Goal: Task Accomplishment & Management: Complete application form

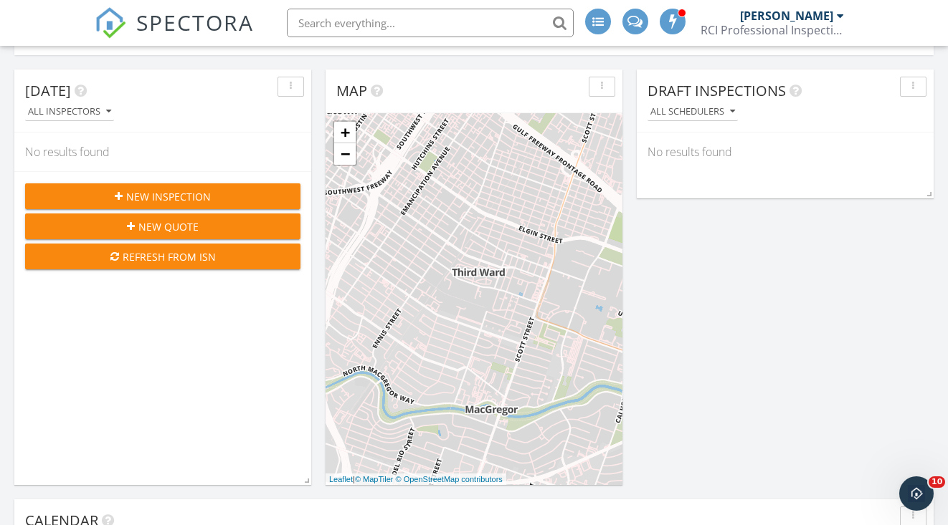
scroll to position [247, 0]
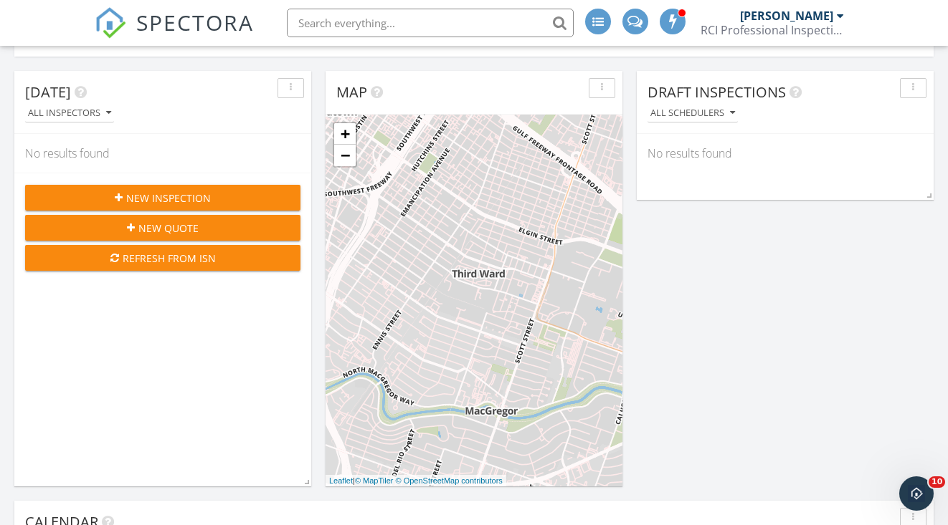
click at [126, 191] on div "New Inspection" at bounding box center [163, 198] width 252 height 15
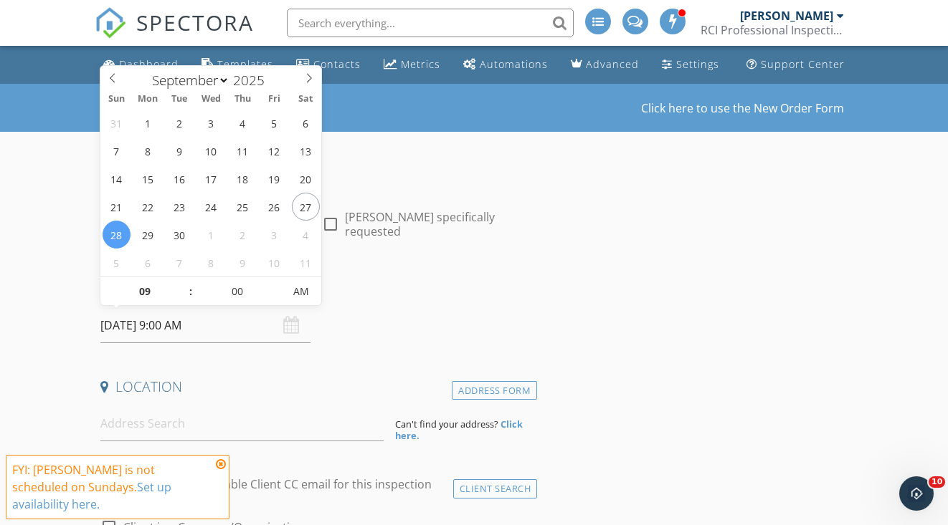
click at [143, 327] on input "09/28/2025 9:00 AM" at bounding box center [204, 325] width 209 height 35
select select "9"
type input "10/01/2025 9:00 AM"
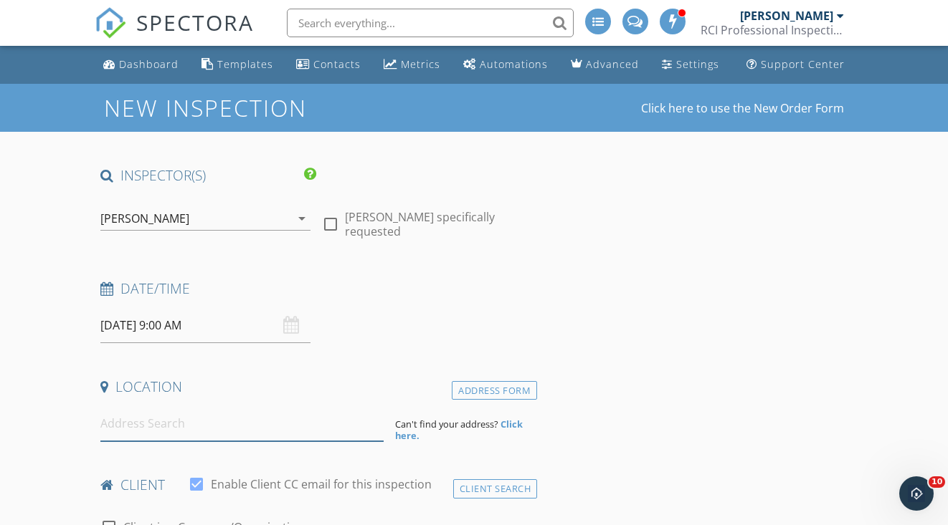
click at [125, 431] on input at bounding box center [241, 423] width 283 height 35
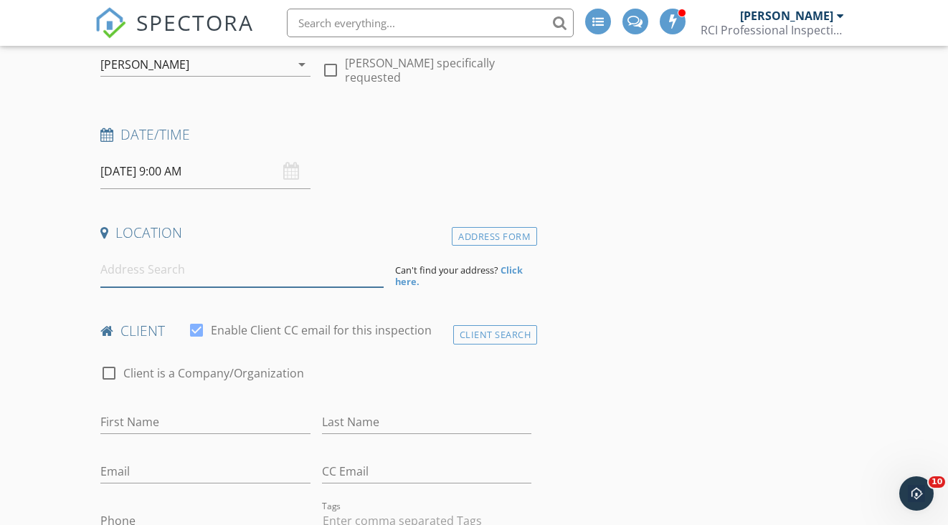
scroll to position [155, 0]
click at [144, 171] on input "10/01/2025 9:00 AM" at bounding box center [204, 170] width 209 height 35
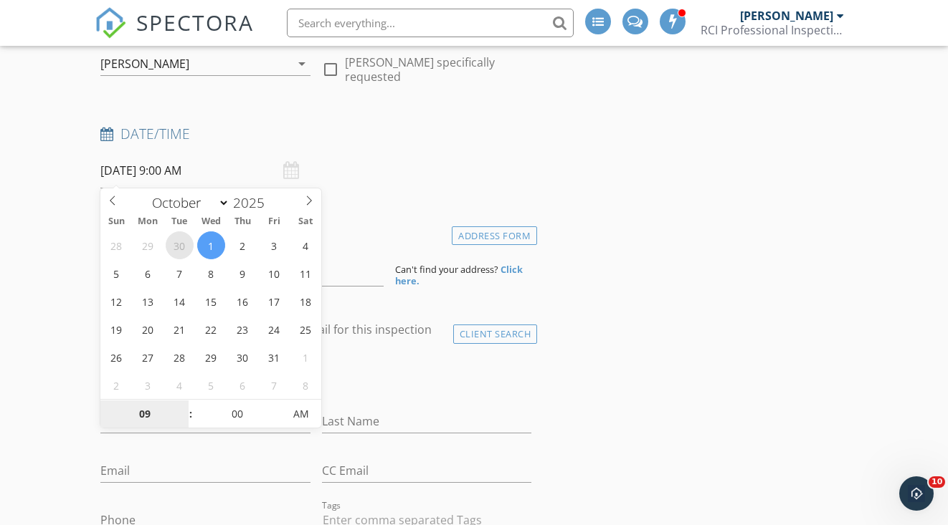
select select "8"
type input "09/30/2025 9:00 AM"
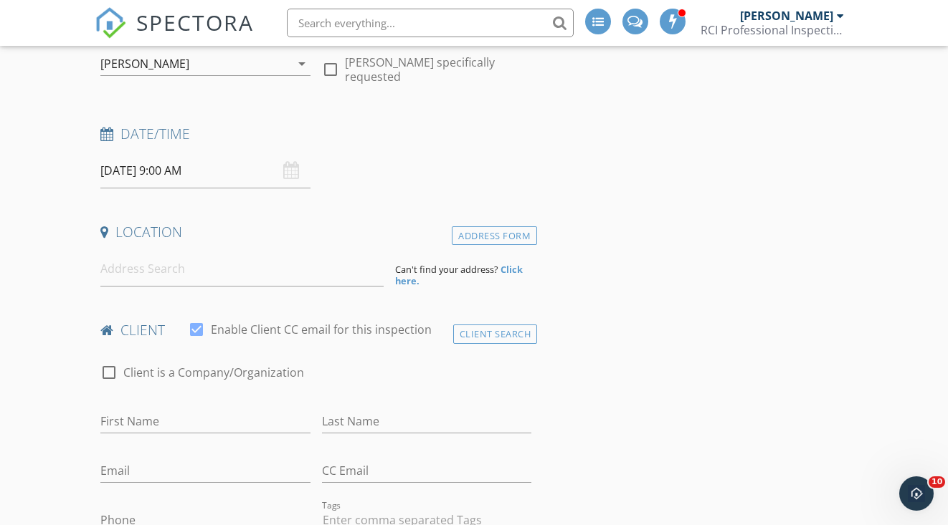
click at [189, 168] on input "09/30/2025 9:00 AM" at bounding box center [204, 170] width 209 height 35
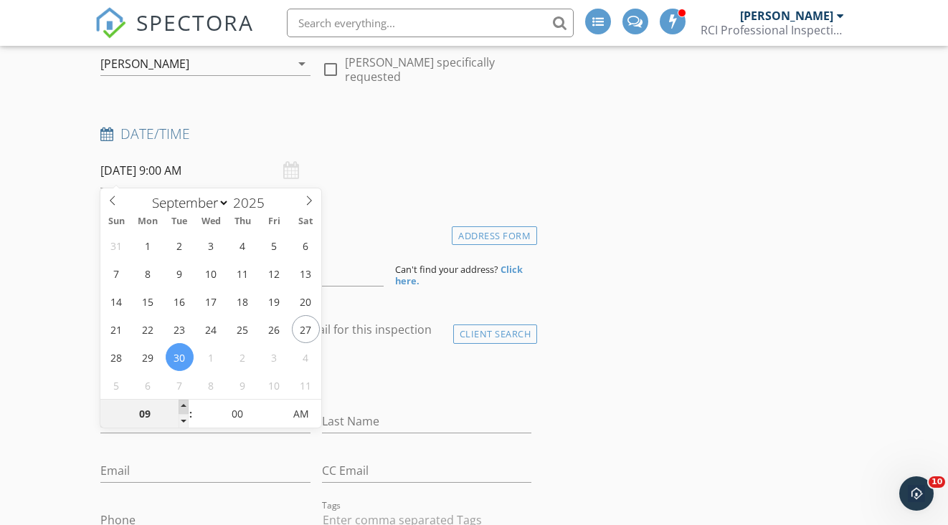
type input "10"
type input "09/30/2025 10:00 AM"
click at [182, 406] on span at bounding box center [183, 407] width 10 height 14
type input "11"
type input "09/30/2025 11:00 AM"
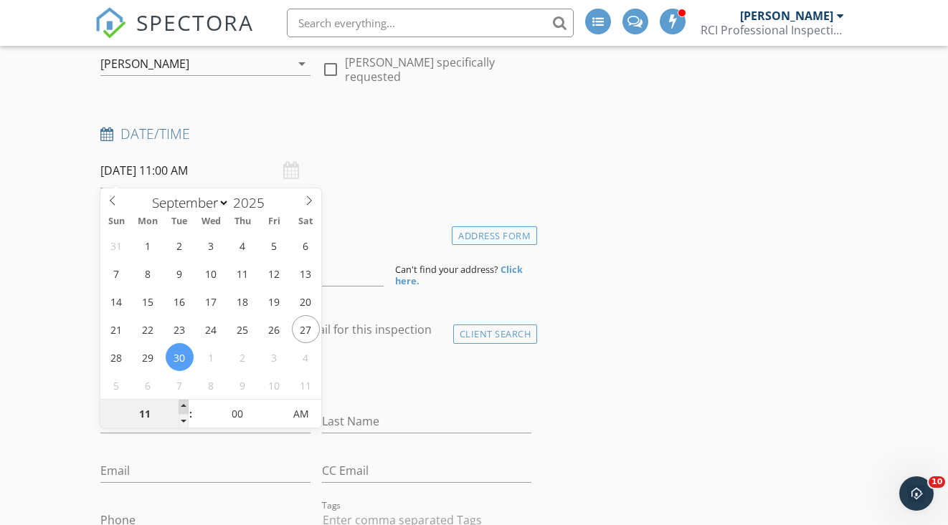
click at [182, 406] on span at bounding box center [183, 407] width 10 height 14
type input "12"
type input "09/30/2025 12:00 PM"
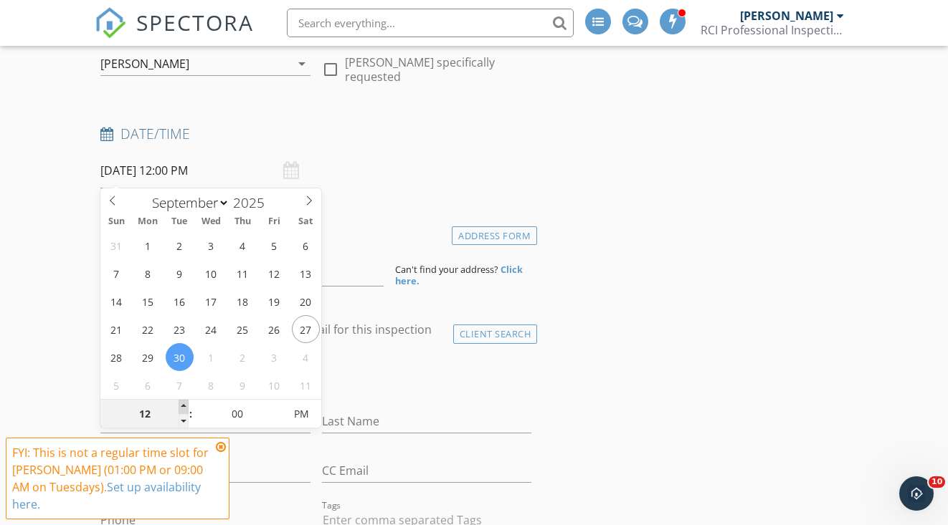
click at [182, 406] on span at bounding box center [183, 407] width 10 height 14
type input "01"
type input "[DATE] 1:00 PM"
click at [182, 406] on span at bounding box center [183, 407] width 10 height 14
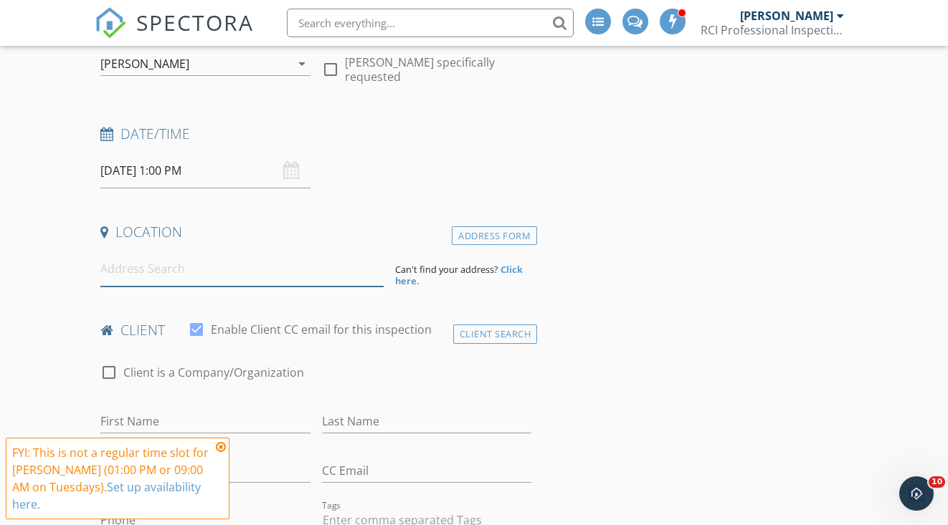
click at [129, 275] on input at bounding box center [241, 269] width 283 height 35
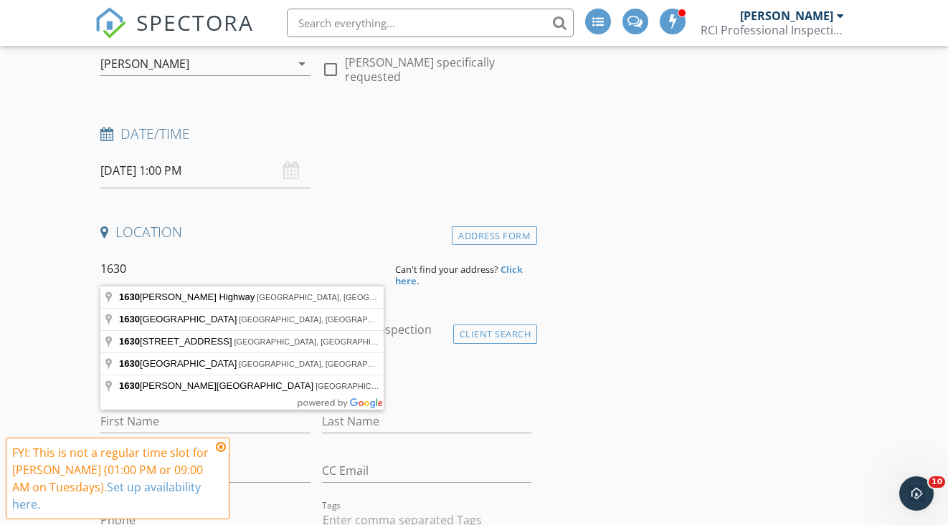
type input "16307"
drag, startPoint x: 150, startPoint y: 270, endPoint x: 85, endPoint y: 263, distance: 65.6
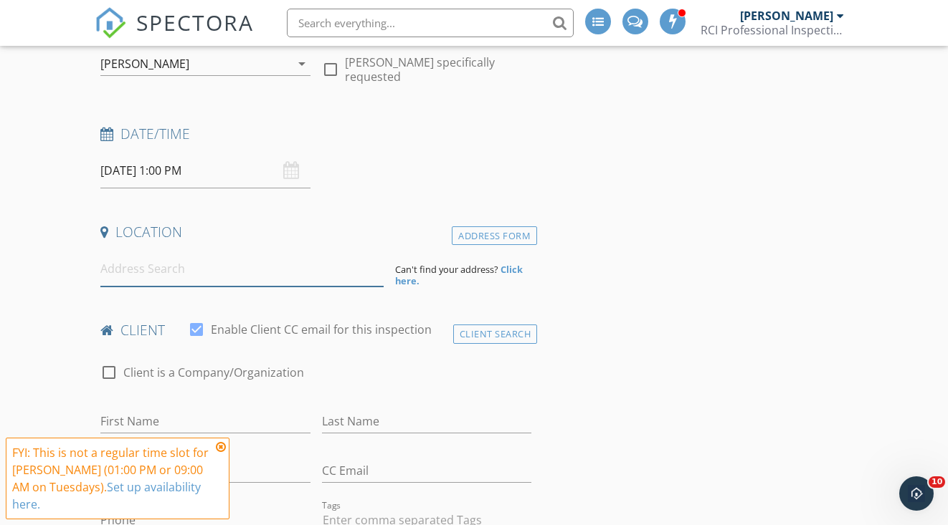
paste input "[STREET_ADDRESS][PERSON_NAME]"
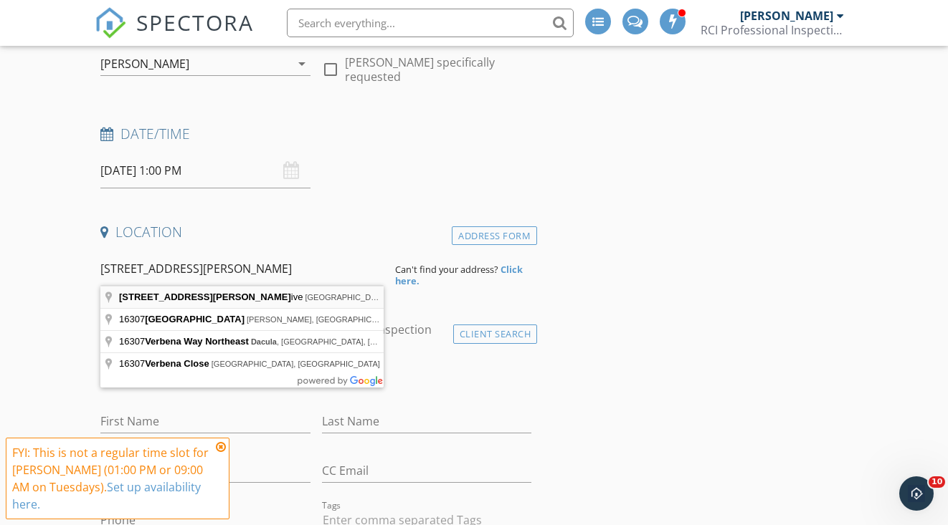
type input "16307 Verbena Glen Drive, Hockley, TX, USA"
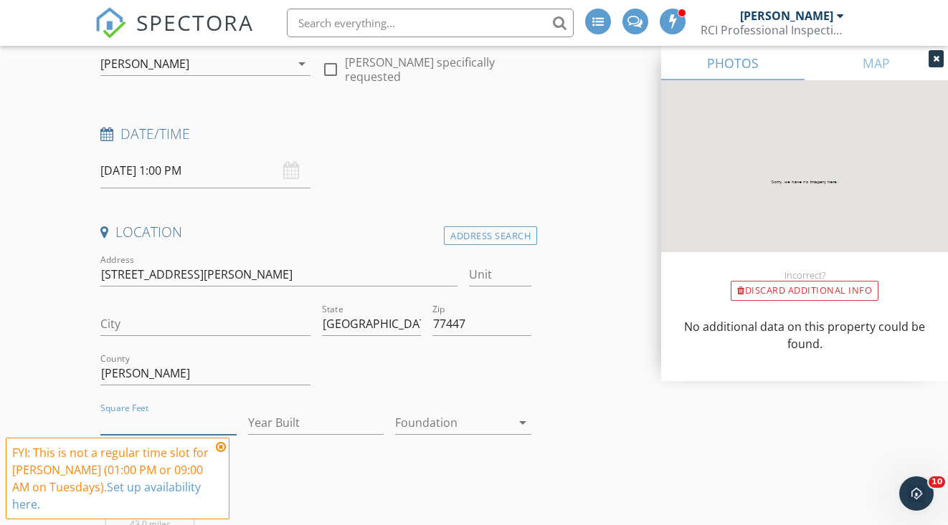
click at [120, 414] on input "Square Feet" at bounding box center [168, 423] width 136 height 24
type input "1736"
click at [224, 449] on icon at bounding box center [221, 447] width 10 height 11
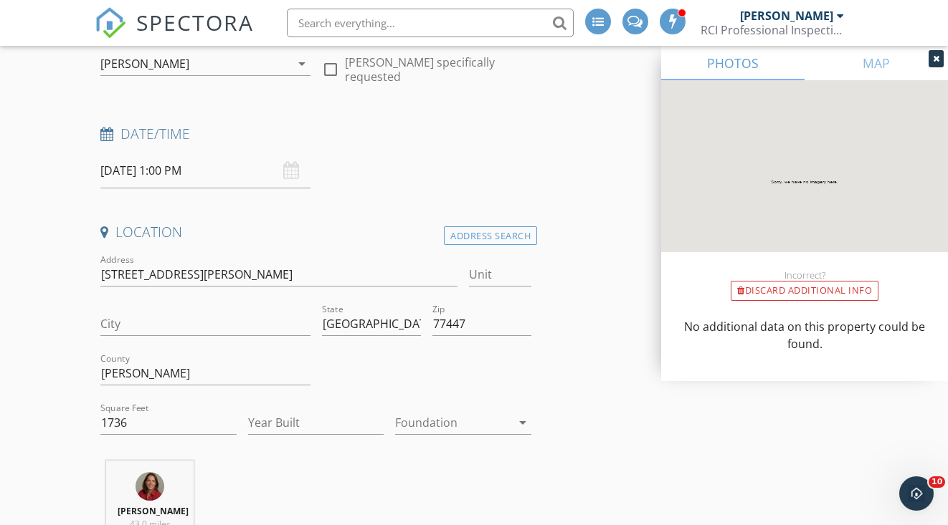
click at [935, 57] on icon at bounding box center [936, 58] width 6 height 9
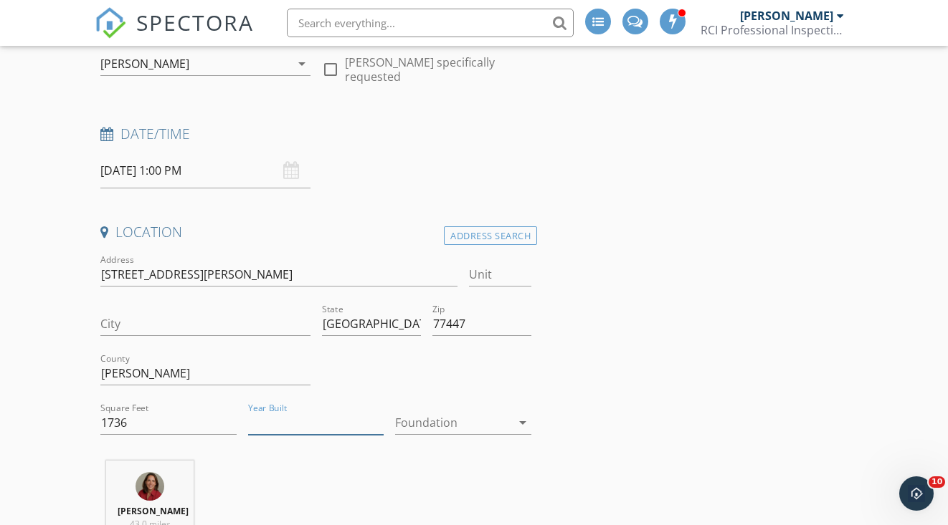
click at [280, 427] on input "Year Built" at bounding box center [316, 423] width 136 height 24
type input "2025"
click at [422, 417] on div at bounding box center [453, 422] width 116 height 23
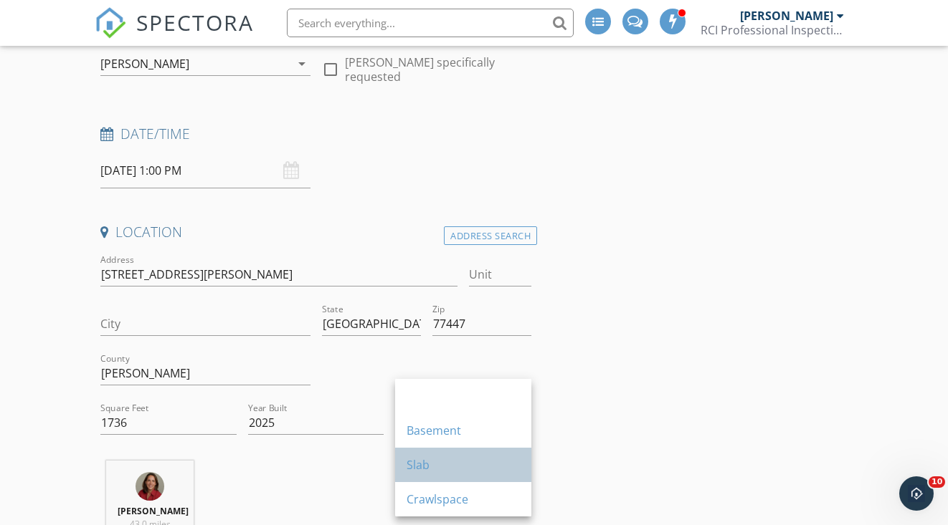
click at [416, 465] on div "Slab" at bounding box center [462, 465] width 113 height 17
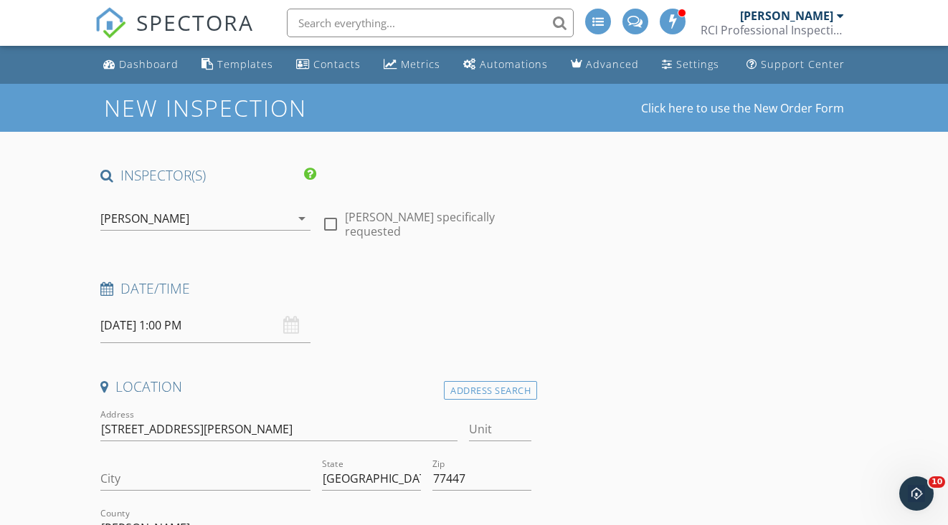
scroll to position [0, 0]
click at [208, 207] on div "[PERSON_NAME]" at bounding box center [194, 218] width 189 height 23
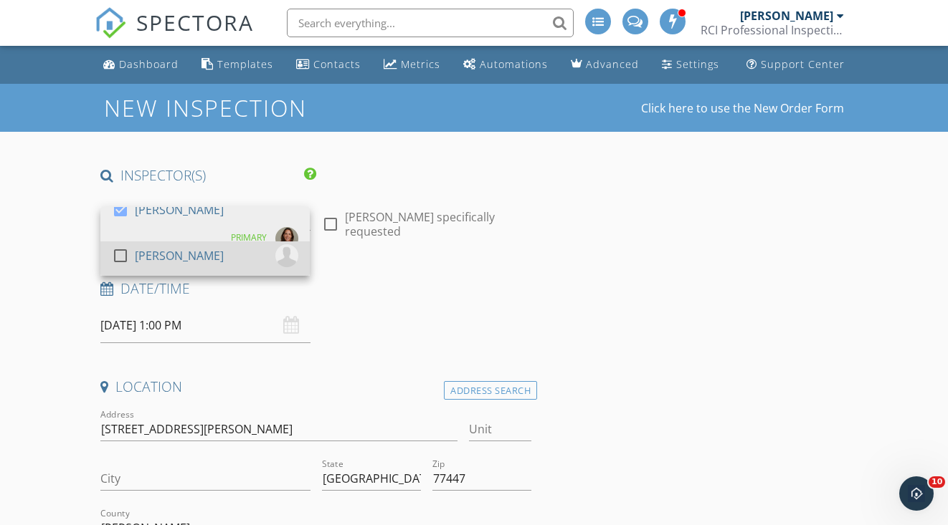
click at [127, 249] on div at bounding box center [120, 256] width 24 height 24
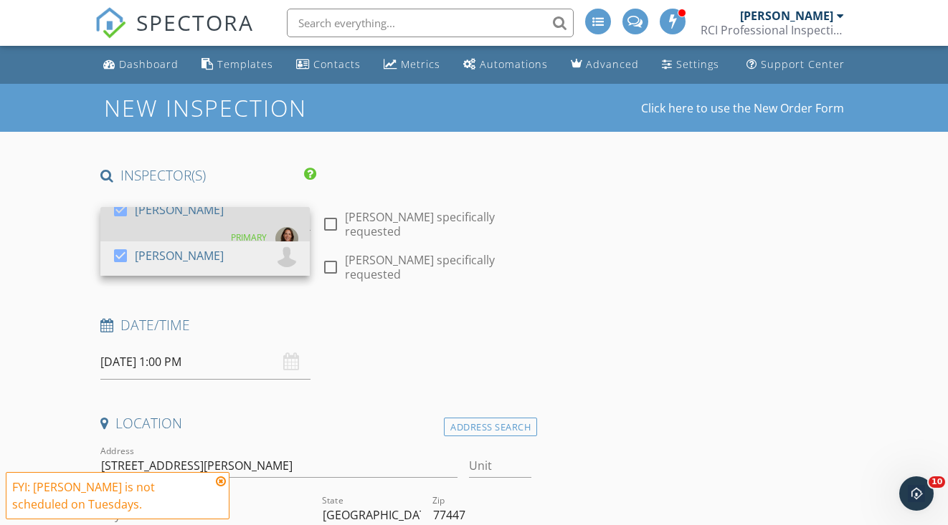
click at [118, 216] on div at bounding box center [120, 210] width 24 height 24
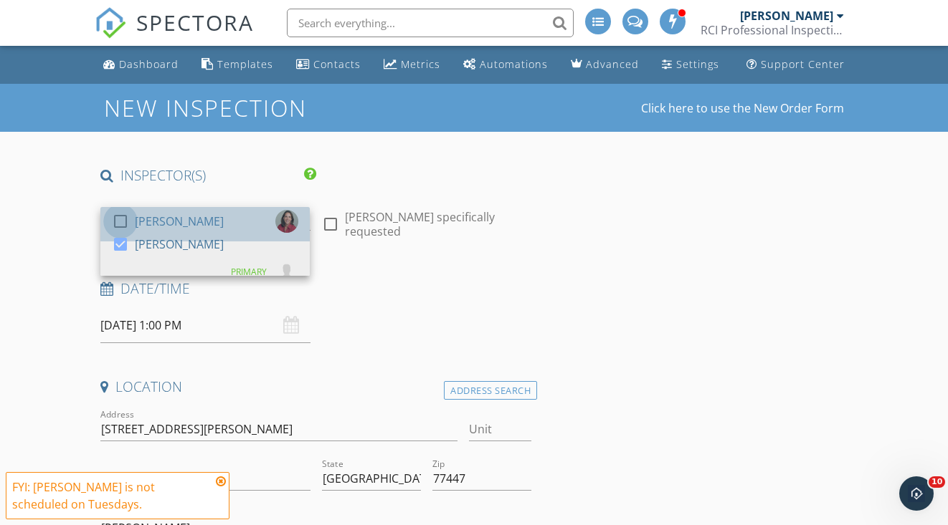
click at [118, 217] on div at bounding box center [120, 221] width 24 height 24
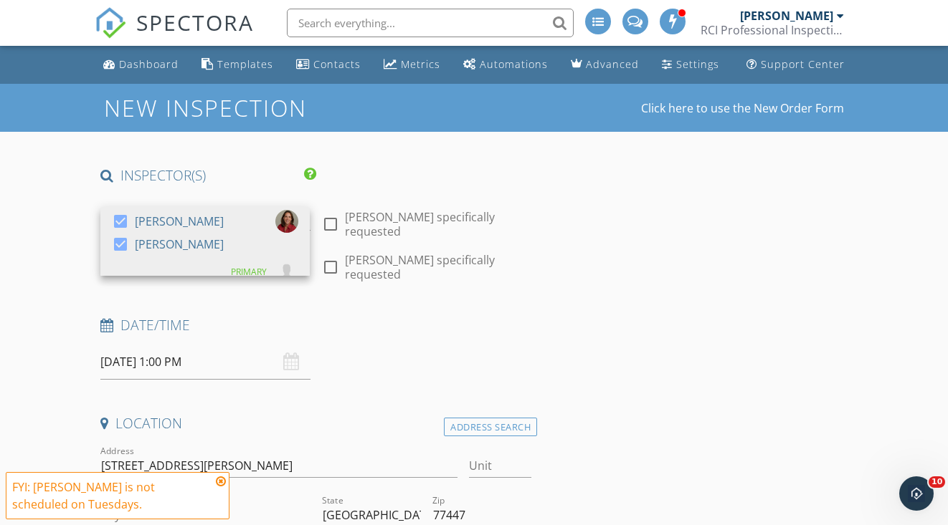
click at [222, 479] on icon at bounding box center [221, 481] width 10 height 11
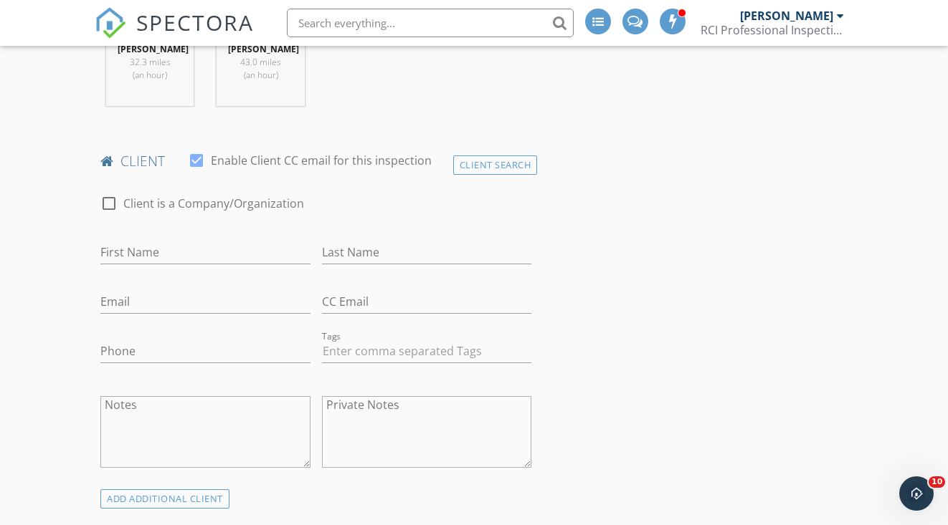
scroll to position [656, 0]
type input "Issac"
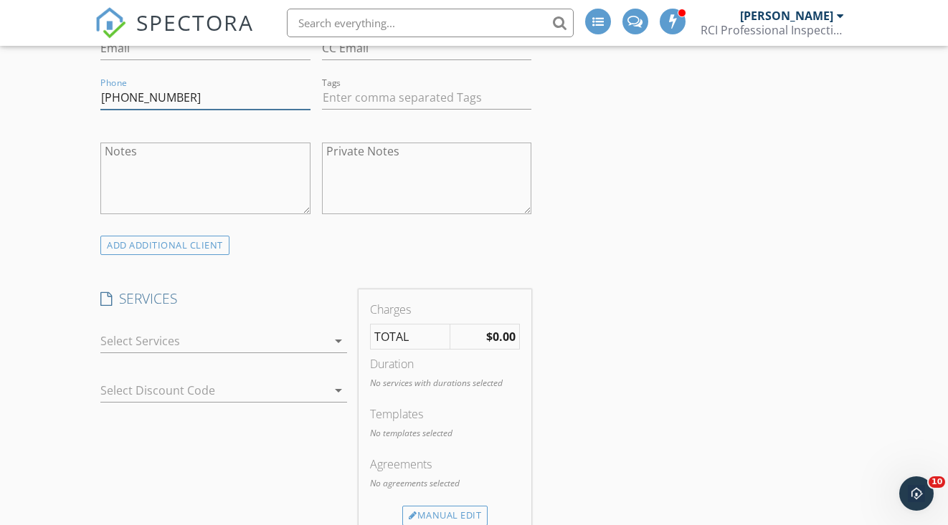
scroll to position [913, 0]
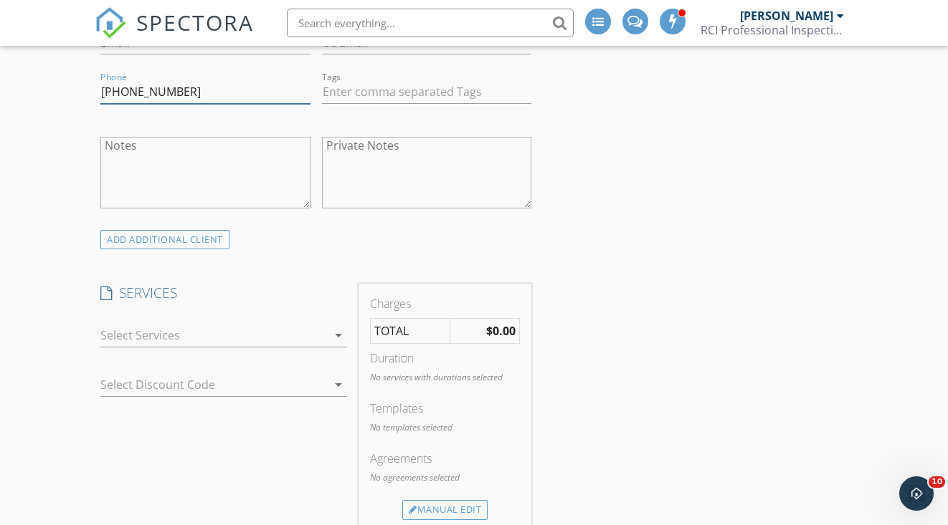
type input "832-236-5506"
click at [108, 337] on div at bounding box center [213, 335] width 227 height 23
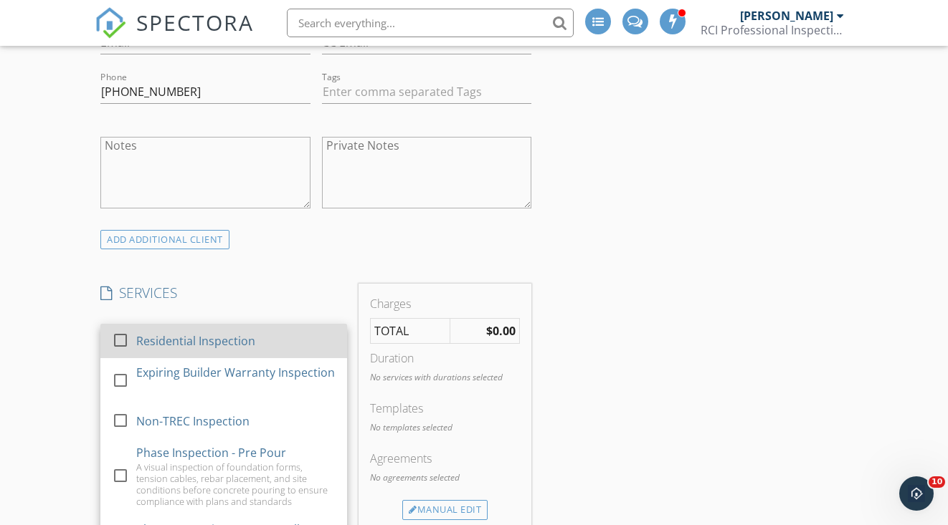
click at [118, 335] on div at bounding box center [120, 340] width 24 height 24
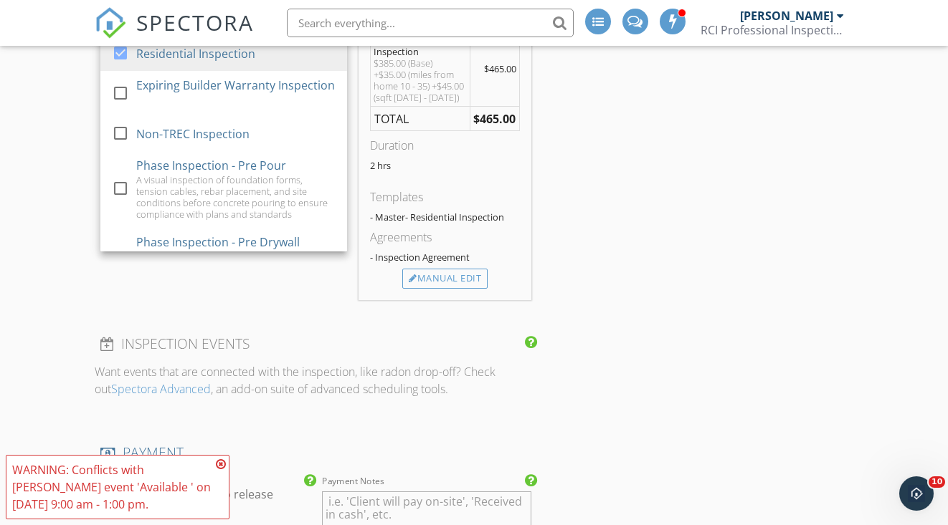
scroll to position [1202, 0]
click at [419, 287] on div "Manual Edit" at bounding box center [444, 277] width 85 height 20
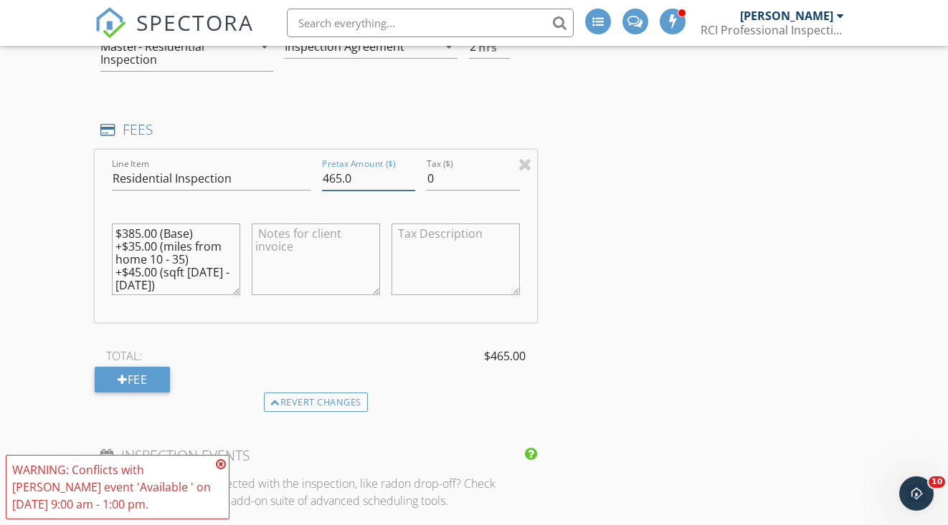
click at [336, 178] on input "465.0" at bounding box center [368, 179] width 93 height 24
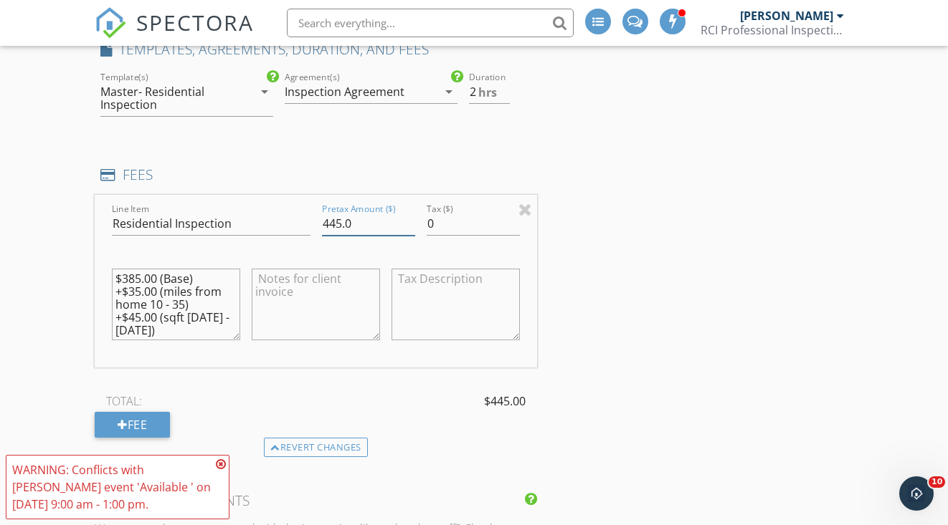
scroll to position [1127, 0]
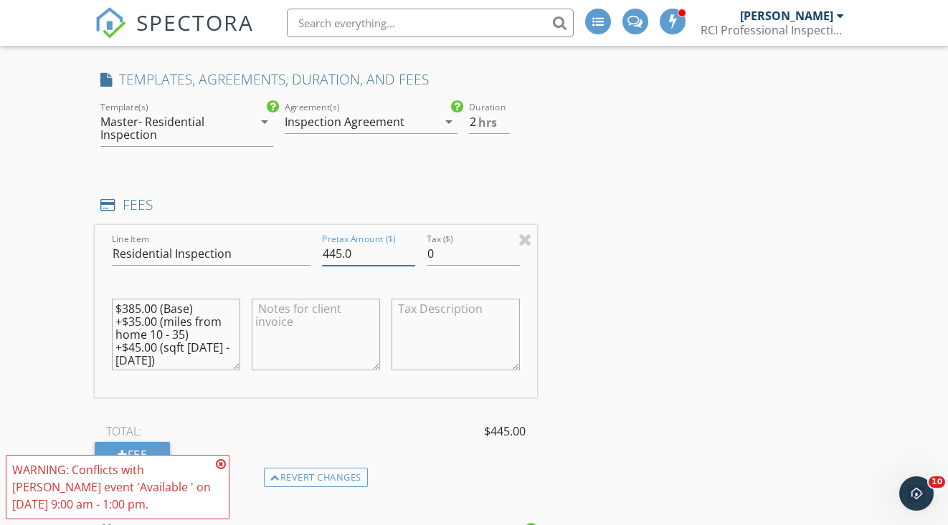
type input "445.0"
click at [166, 125] on div "Master- Residential Inspection" at bounding box center [169, 128] width 138 height 26
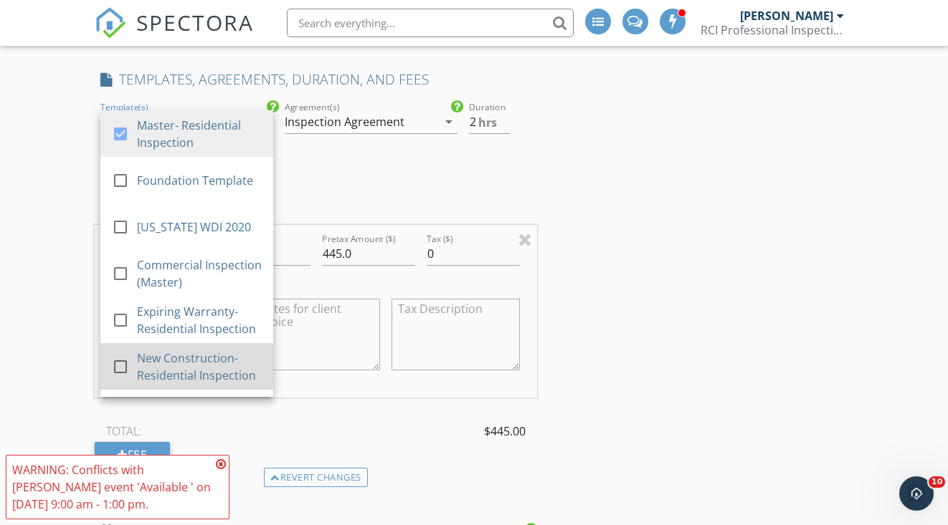
click at [115, 365] on div at bounding box center [120, 367] width 24 height 24
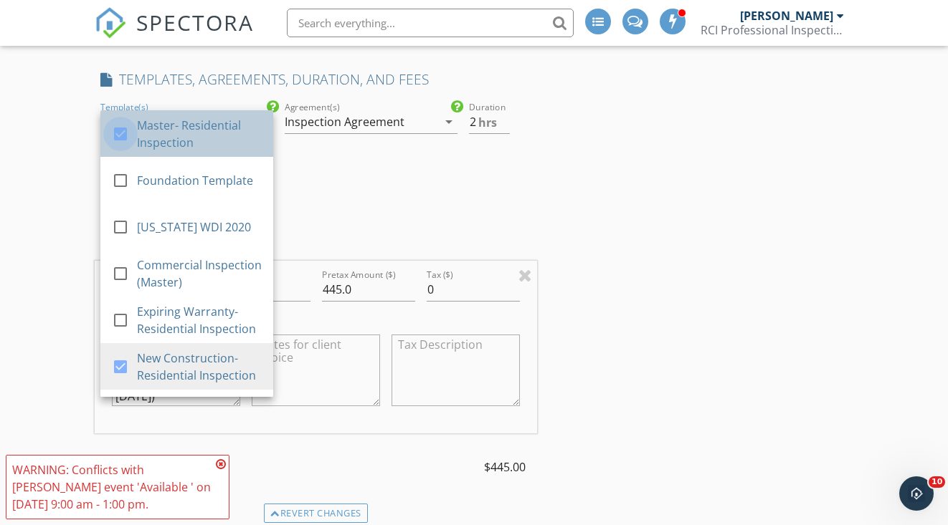
click at [119, 133] on div at bounding box center [120, 134] width 24 height 24
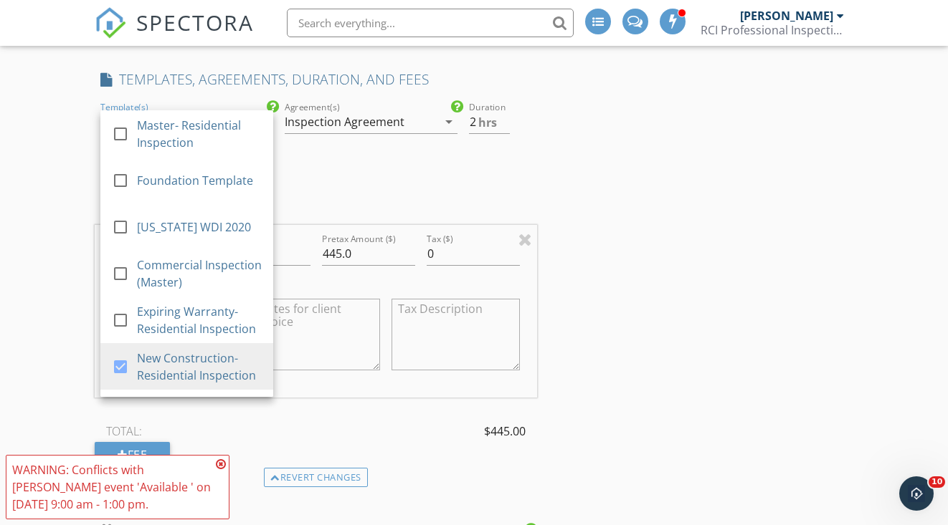
click at [59, 176] on div "New Inspection Click here to use the New Order Form INSPECTOR(S) check_box Lesl…" at bounding box center [474, 372] width 948 height 2831
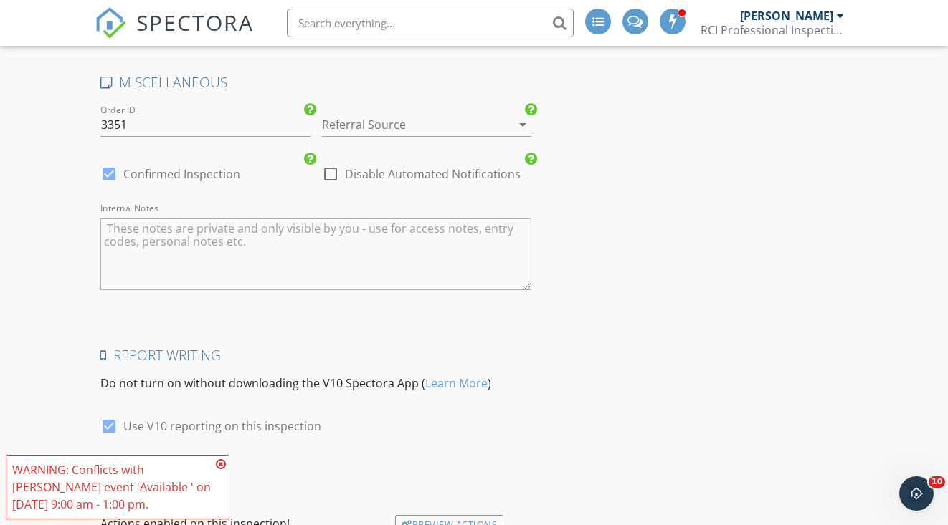
scroll to position [2287, 0]
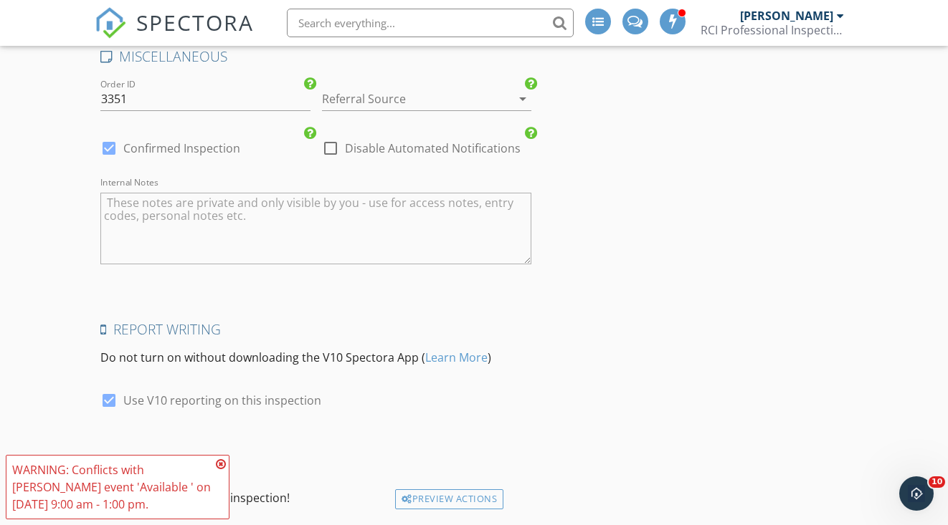
click at [356, 97] on div at bounding box center [406, 98] width 169 height 23
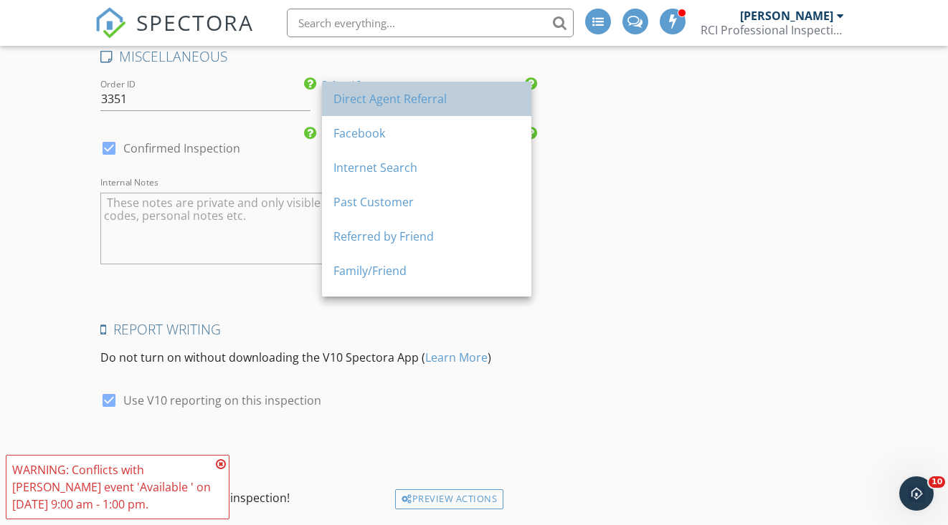
click at [349, 103] on div "Direct Agent Referral" at bounding box center [426, 98] width 186 height 17
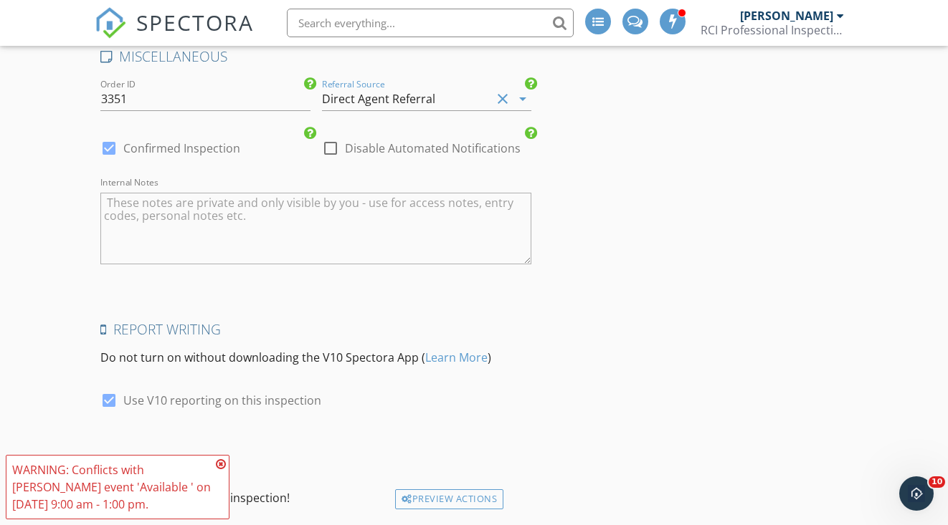
click at [328, 139] on div at bounding box center [330, 148] width 24 height 24
checkbox input "true"
click at [105, 145] on div at bounding box center [109, 148] width 24 height 24
checkbox input "false"
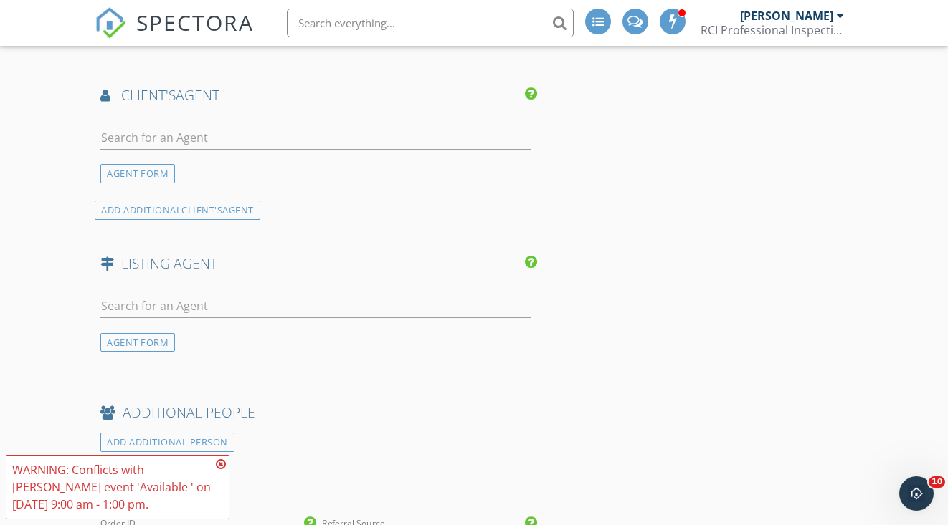
scroll to position [1847, 0]
click at [110, 134] on input "text" at bounding box center [315, 139] width 431 height 24
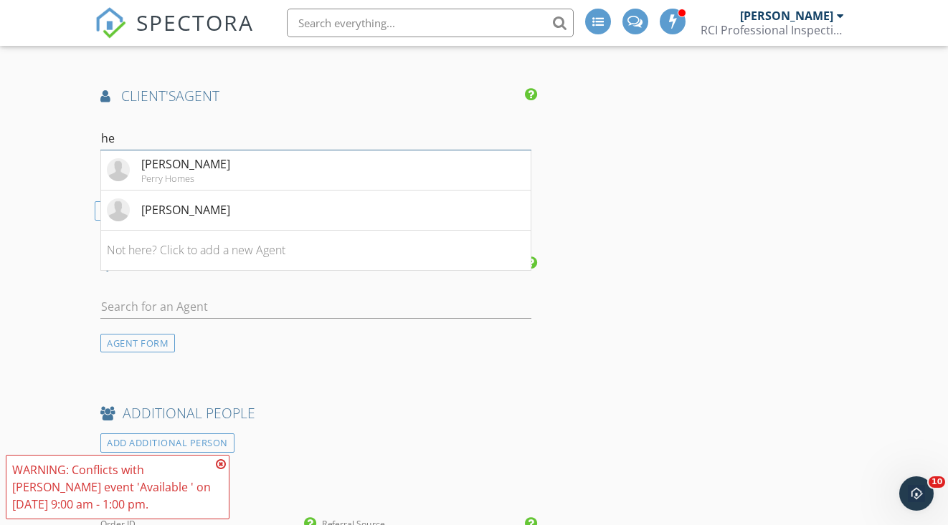
type input "h"
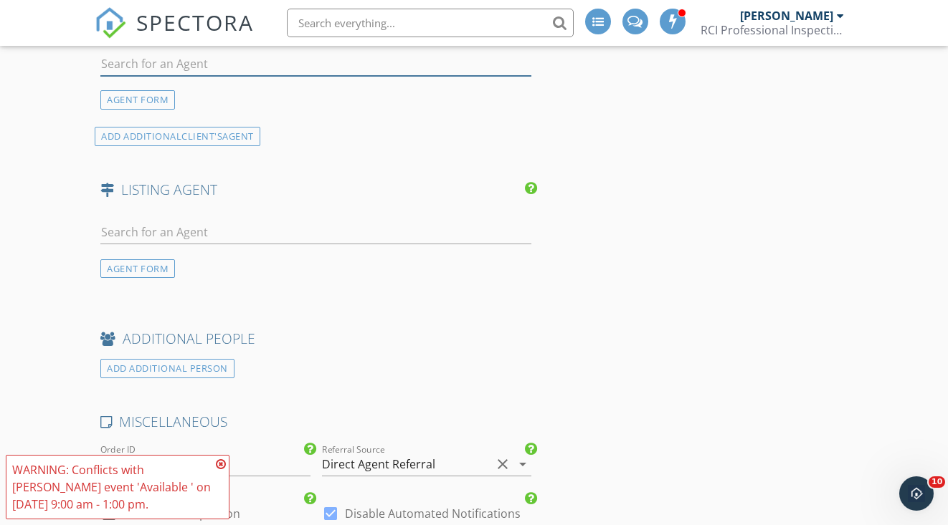
scroll to position [1928, 0]
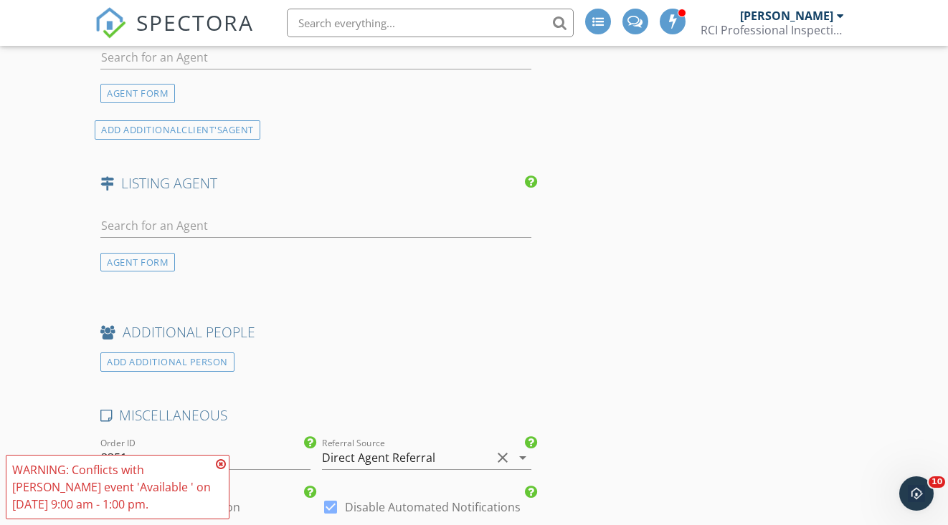
click at [223, 462] on icon at bounding box center [221, 464] width 10 height 11
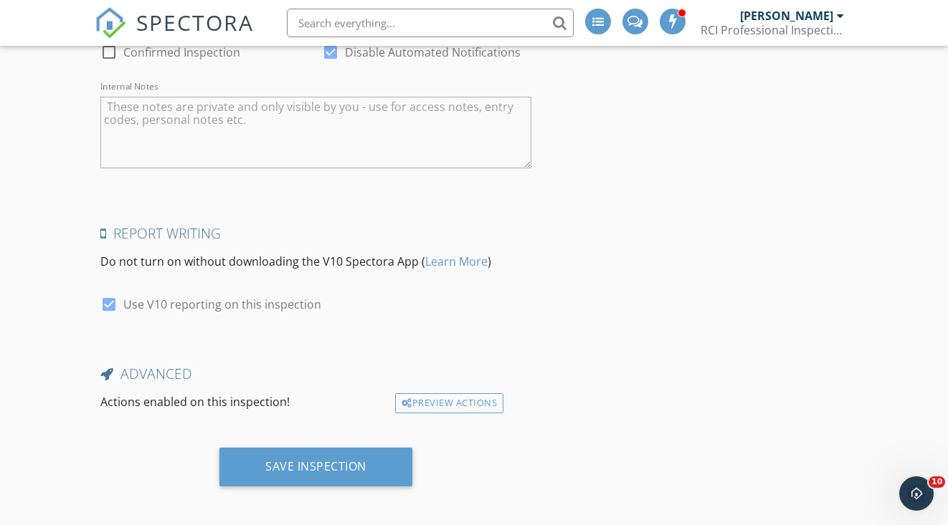
scroll to position [2382, 0]
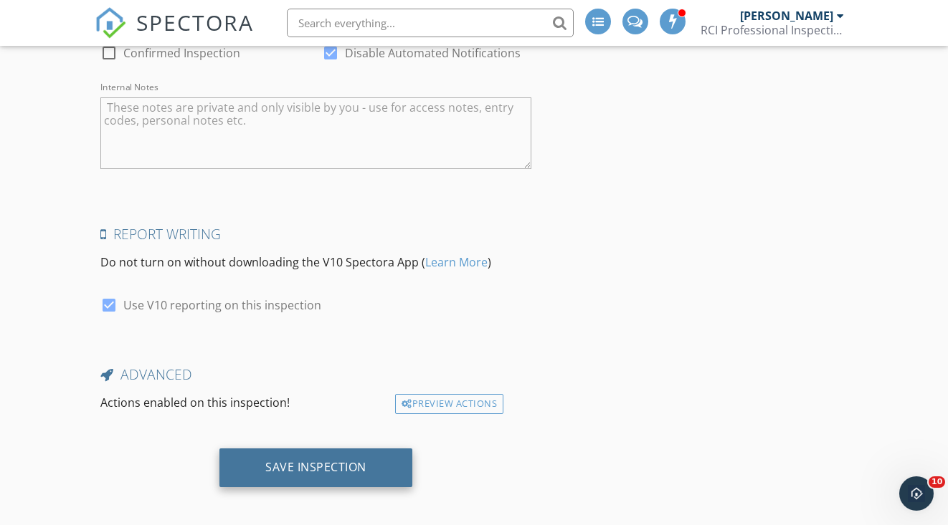
click at [259, 464] on div "Save Inspection" at bounding box center [315, 468] width 193 height 39
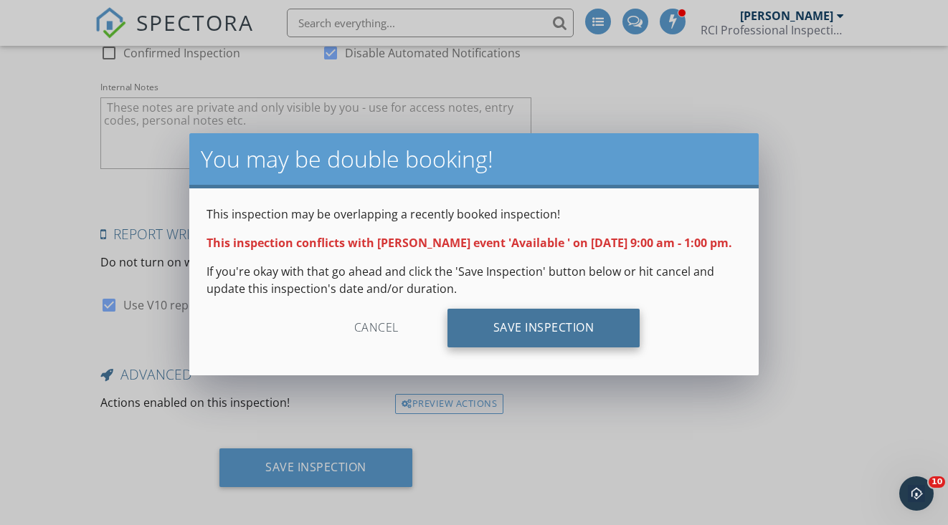
click at [477, 345] on div "Save Inspection" at bounding box center [543, 328] width 193 height 39
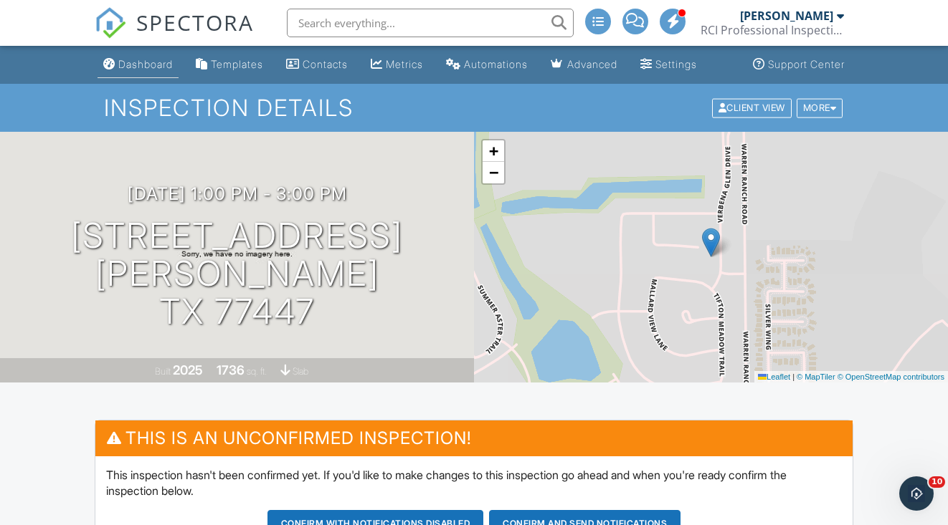
click at [148, 63] on div "Dashboard" at bounding box center [145, 64] width 54 height 12
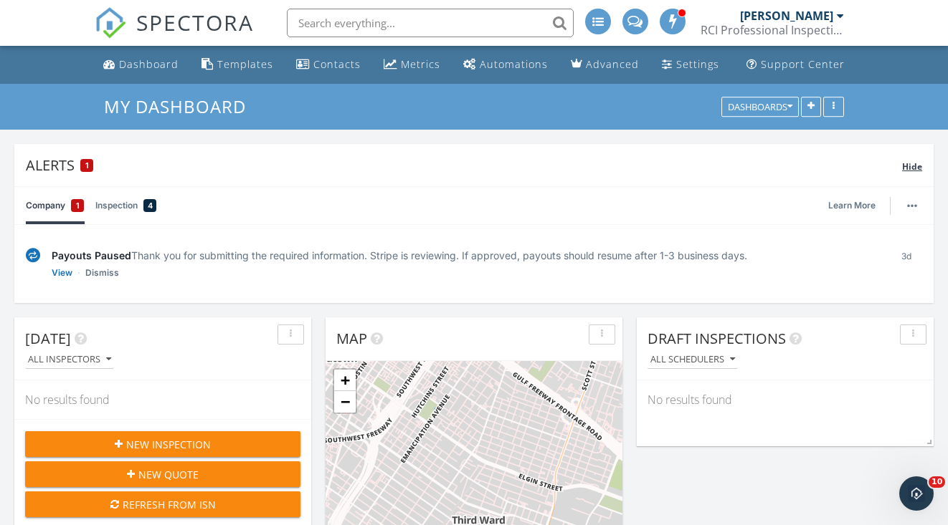
click at [915, 163] on span "Hide" at bounding box center [912, 167] width 20 height 12
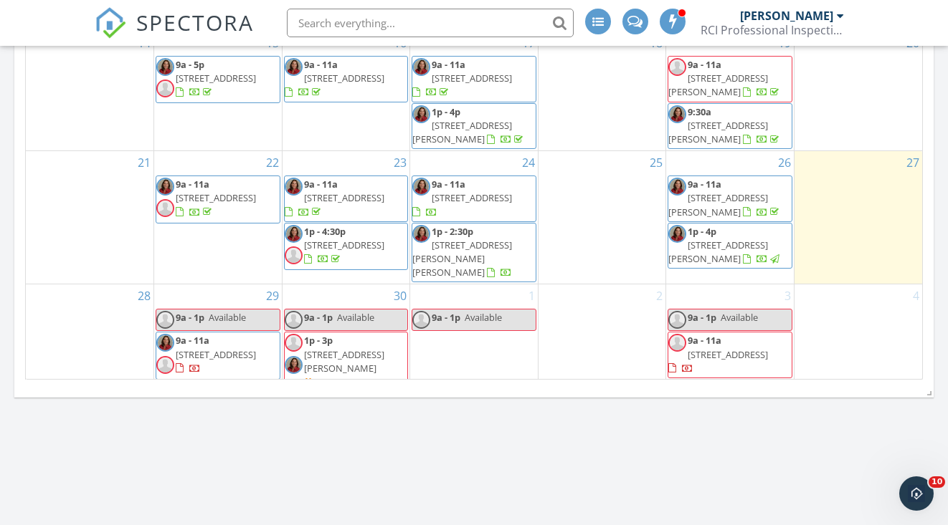
scroll to position [938, 0]
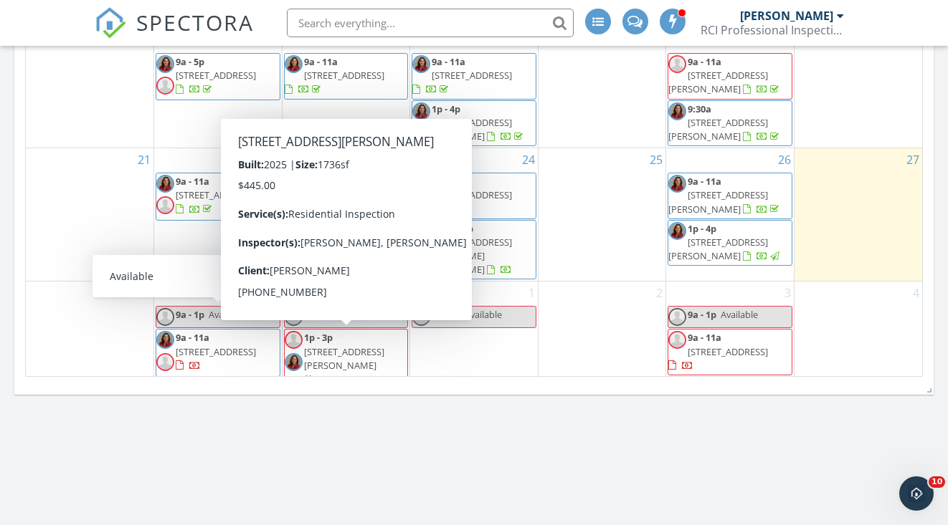
click at [365, 349] on span "1p - 3p 16307 Verbena Glen Dr 77447 Confirm" at bounding box center [346, 359] width 123 height 56
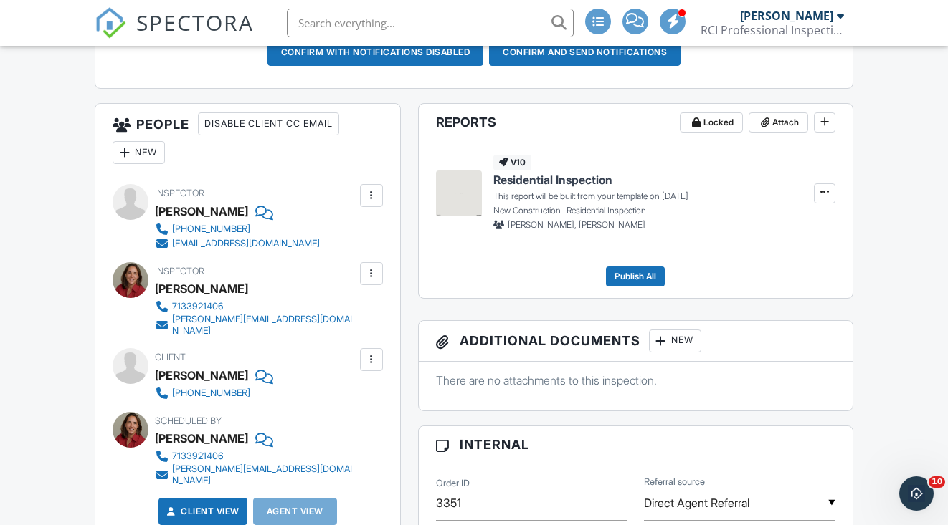
scroll to position [472, 0]
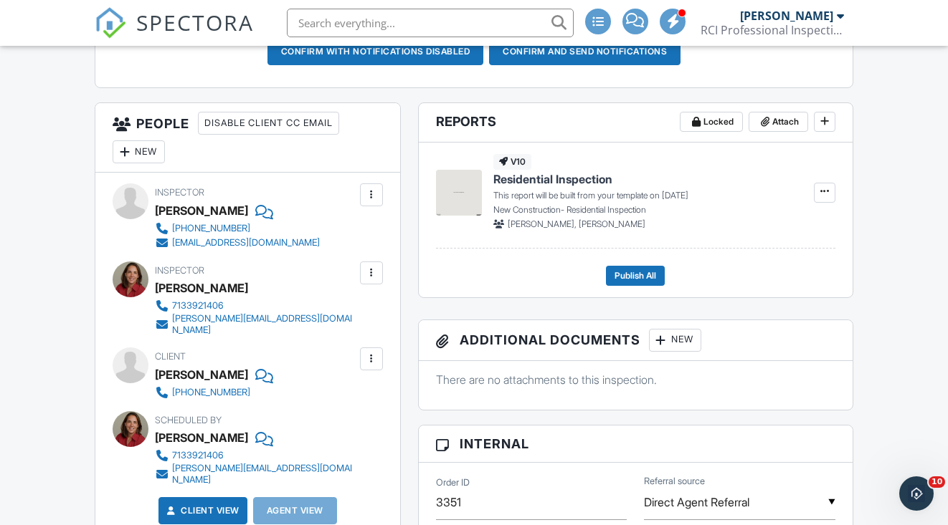
click at [364, 352] on div at bounding box center [371, 359] width 14 height 14
click at [341, 430] on div "Remove" at bounding box center [349, 438] width 39 height 17
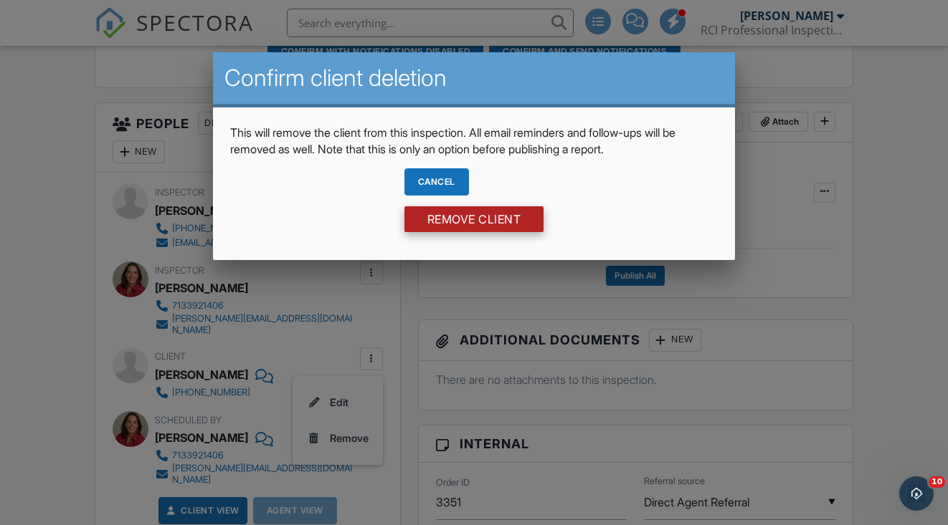
click at [475, 223] on input "Remove Client" at bounding box center [474, 219] width 140 height 26
